Goal: Task Accomplishment & Management: Use online tool/utility

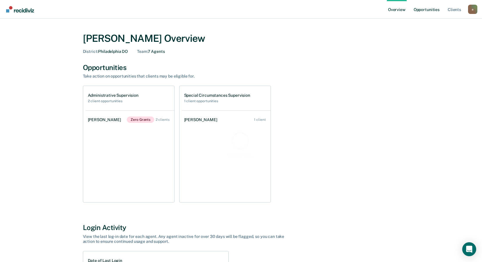
click at [434, 10] on link "Opportunities" at bounding box center [426, 9] width 28 height 19
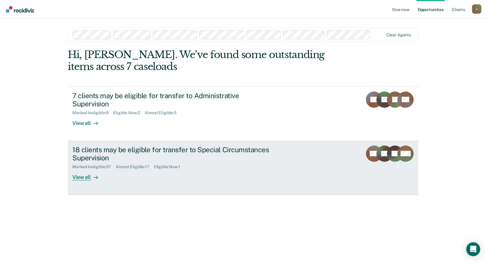
click at [174, 163] on div "18 clients may be eligible for transfer to Special Circumstances Supervision Ma…" at bounding box center [181, 163] width 218 height 35
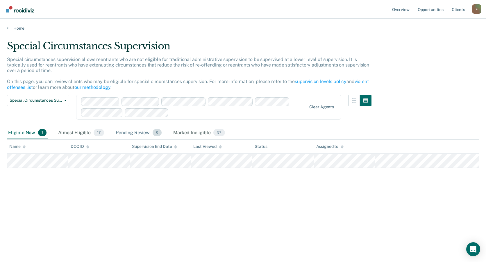
click at [132, 138] on div "Pending Review 0" at bounding box center [139, 133] width 48 height 13
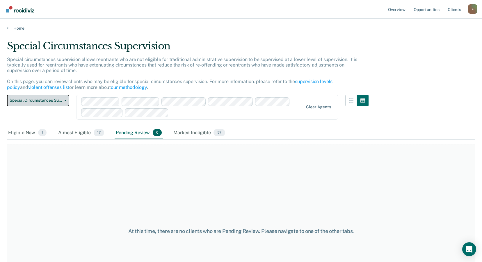
click at [57, 103] on span "Special Circumstances Supervision" at bounding box center [36, 100] width 52 height 5
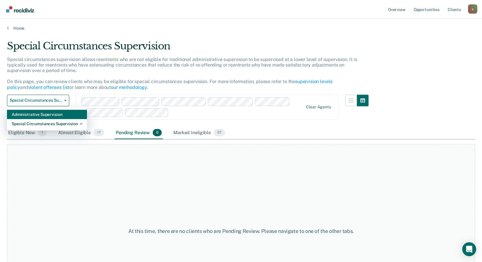
click at [37, 115] on div "Administrative Supervision" at bounding box center [47, 114] width 71 height 9
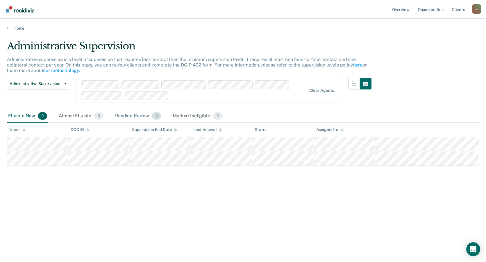
click at [140, 116] on div "Pending Review 0" at bounding box center [138, 116] width 48 height 13
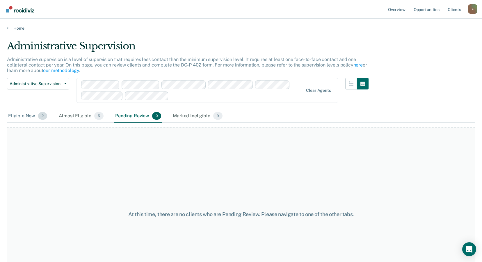
click at [30, 118] on div "Eligible Now 2" at bounding box center [27, 116] width 41 height 13
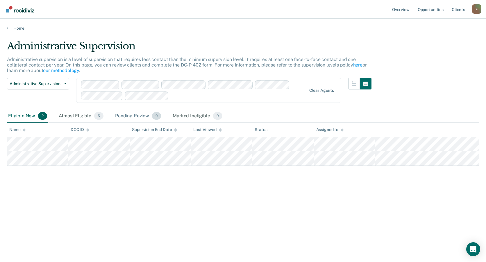
click at [136, 117] on div "Pending Review 0" at bounding box center [138, 116] width 48 height 13
